Goal: Task Accomplishment & Management: Complete application form

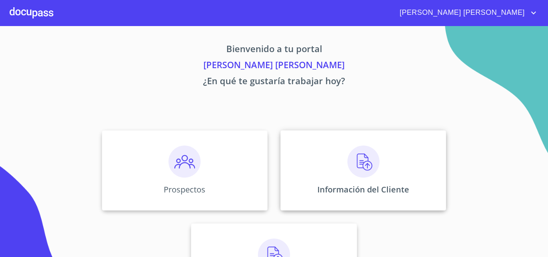
click at [353, 170] on img at bounding box center [363, 162] width 32 height 32
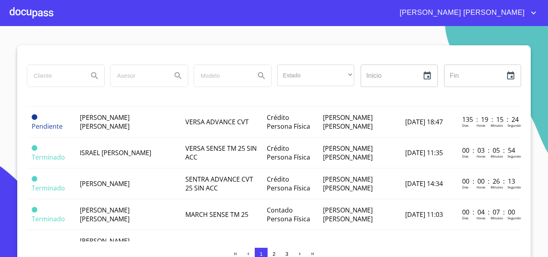
scroll to position [281, 0]
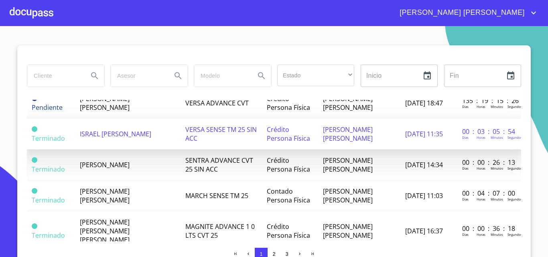
click at [136, 136] on td "ISRAEL [PERSON_NAME]" at bounding box center [127, 134] width 105 height 31
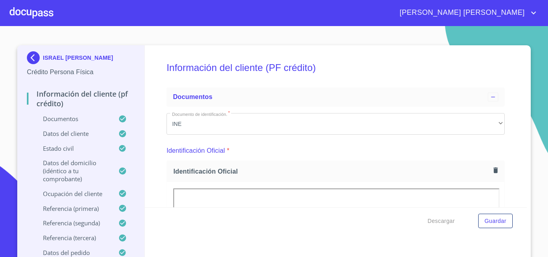
scroll to position [31, 0]
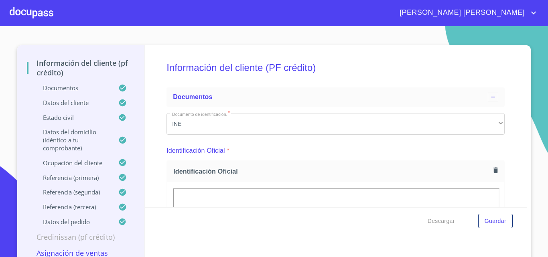
click at [75, 86] on p "Documentos" at bounding box center [72, 88] width 91 height 8
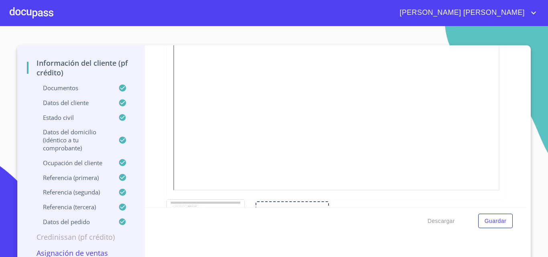
scroll to position [2527, 0]
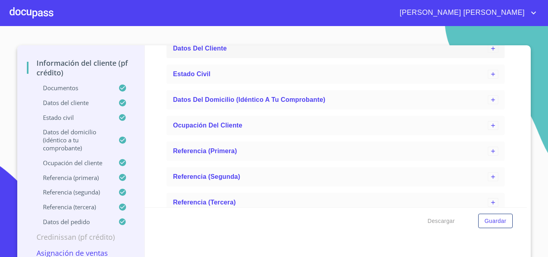
click at [214, 52] on span "Datos del cliente" at bounding box center [200, 48] width 54 height 7
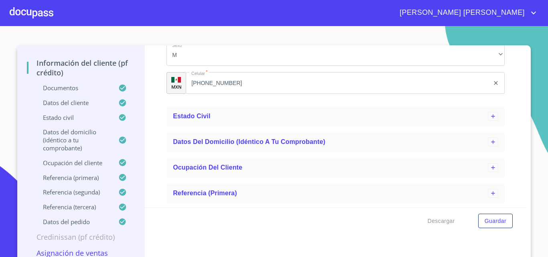
scroll to position [2888, 0]
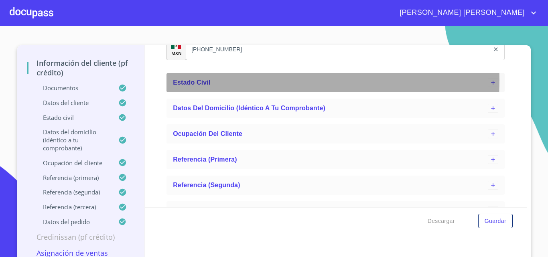
click at [217, 87] on div "Estado Civil" at bounding box center [330, 83] width 315 height 10
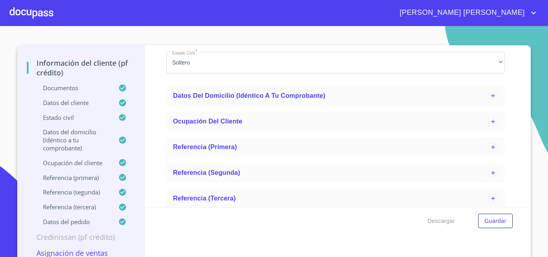
scroll to position [2968, 0]
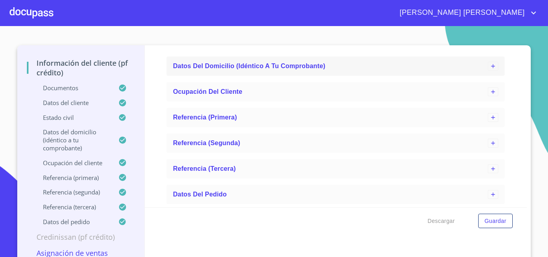
click at [233, 71] on div "Datos del domicilio (idéntico a tu comprobante)" at bounding box center [330, 66] width 315 height 10
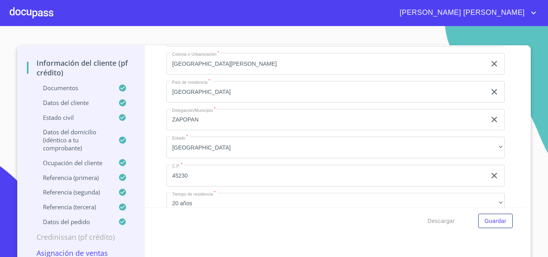
scroll to position [3289, 0]
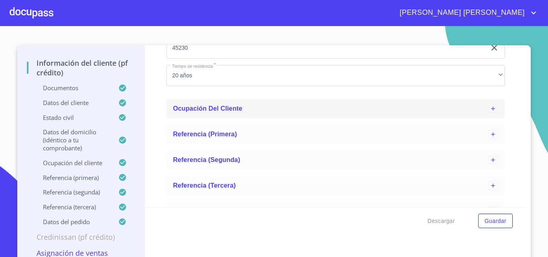
click at [230, 112] on span "Ocupación del Cliente" at bounding box center [207, 108] width 69 height 7
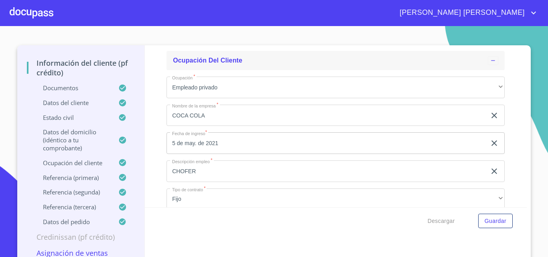
scroll to position [3449, 0]
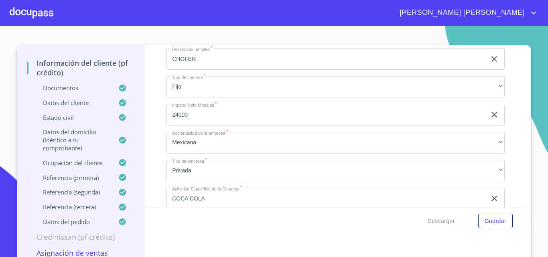
click at [65, 87] on p "Documentos" at bounding box center [72, 88] width 91 height 8
click at [67, 106] on p "Datos del cliente" at bounding box center [72, 103] width 91 height 8
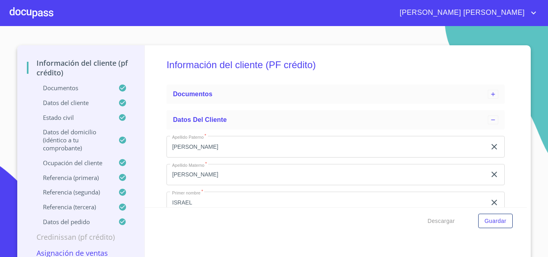
scroll to position [0, 0]
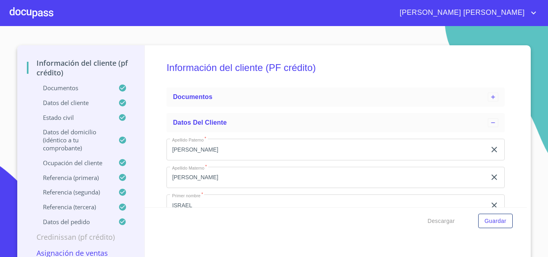
click at [26, 15] on div at bounding box center [32, 13] width 44 height 26
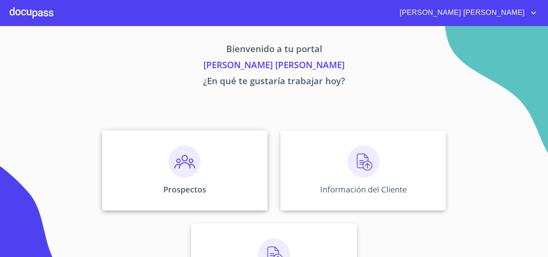
click at [156, 154] on div "Prospectos" at bounding box center [185, 170] width 166 height 80
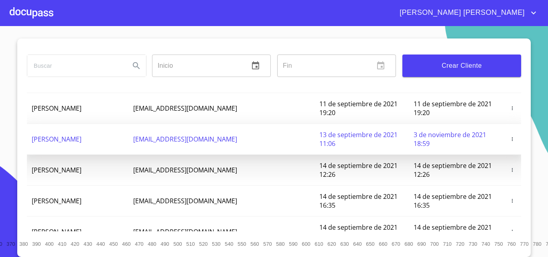
scroll to position [113, 0]
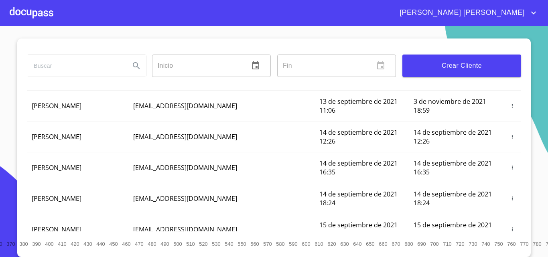
click at [65, 66] on input "search" at bounding box center [75, 66] width 96 height 22
type input "[PERSON_NAME]"
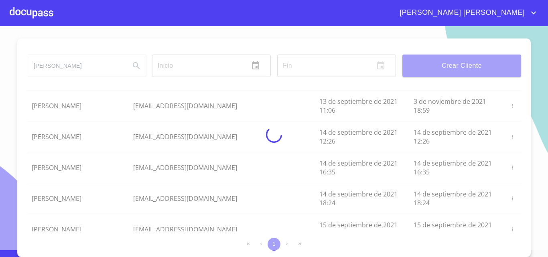
scroll to position [0, 0]
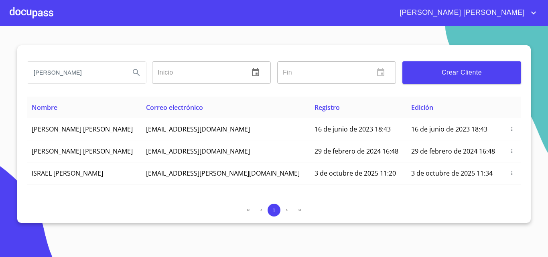
click at [32, 11] on div at bounding box center [32, 13] width 44 height 26
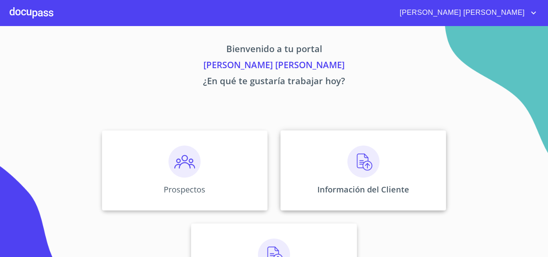
click at [347, 177] on img at bounding box center [363, 162] width 32 height 32
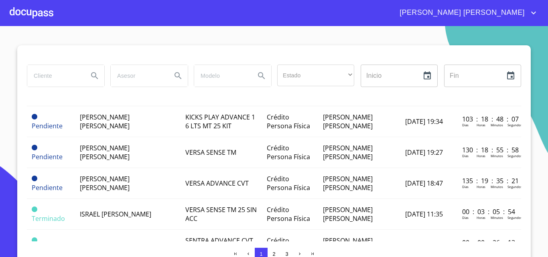
scroll to position [241, 0]
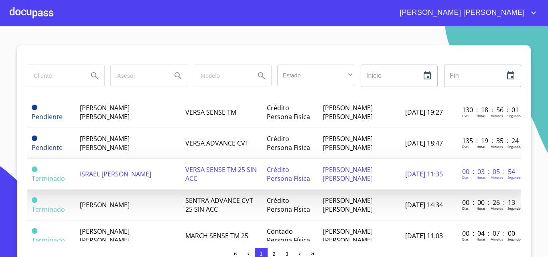
click at [120, 170] on span "ISRAEL [PERSON_NAME]" at bounding box center [115, 174] width 71 height 9
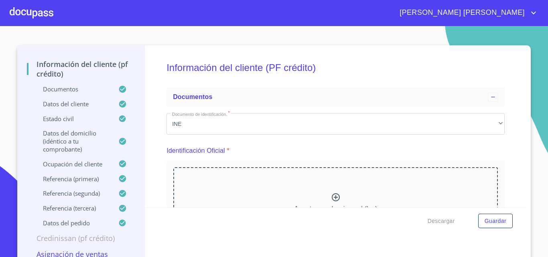
scroll to position [31, 0]
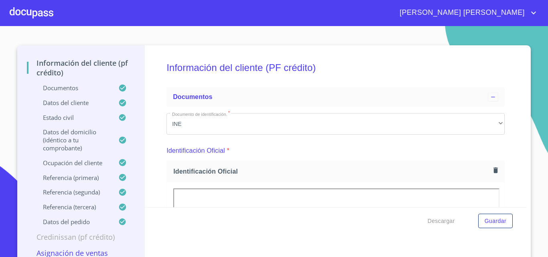
click at [86, 252] on p "Asignación de Ventas" at bounding box center [81, 253] width 108 height 10
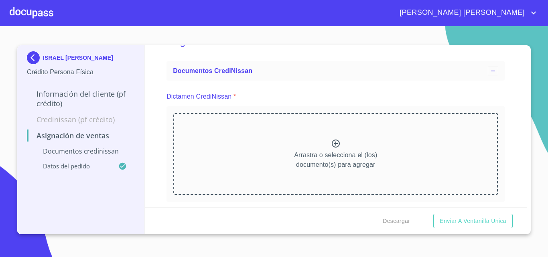
scroll to position [40, 0]
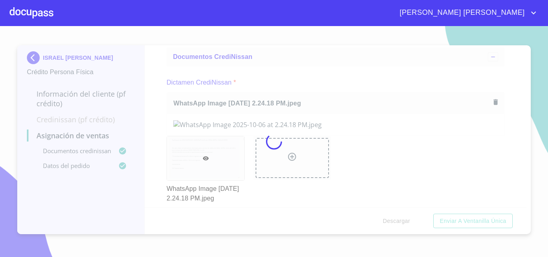
click at [328, 74] on div at bounding box center [274, 141] width 548 height 231
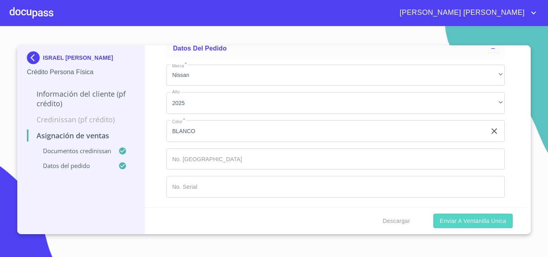
scroll to position [387, 0]
click at [466, 221] on span "Enviar a Ventanilla única" at bounding box center [473, 221] width 67 height 10
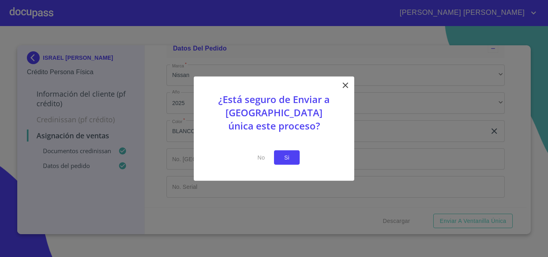
click at [290, 160] on span "Si" at bounding box center [286, 157] width 13 height 10
